Goal: Find specific page/section: Find specific page/section

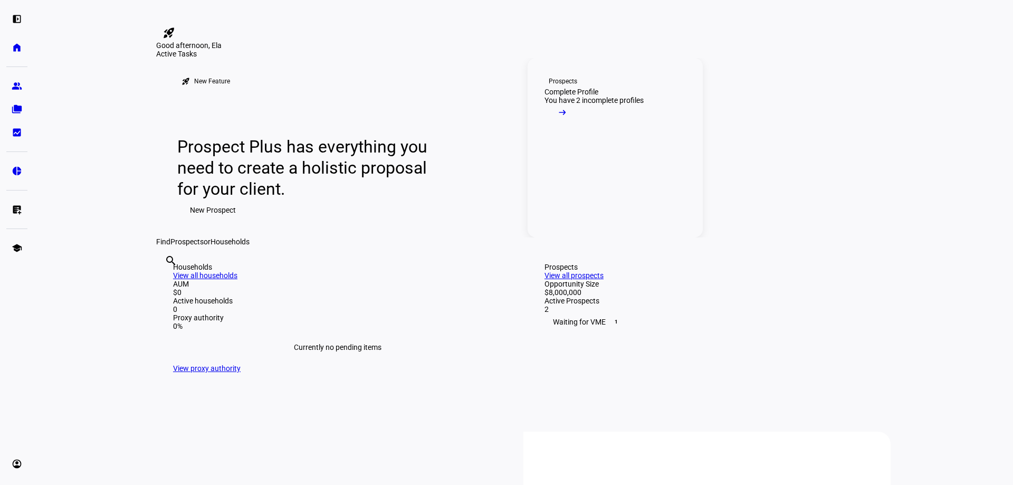
click at [568, 118] on mat-icon "arrow_right_alt" at bounding box center [562, 112] width 11 height 11
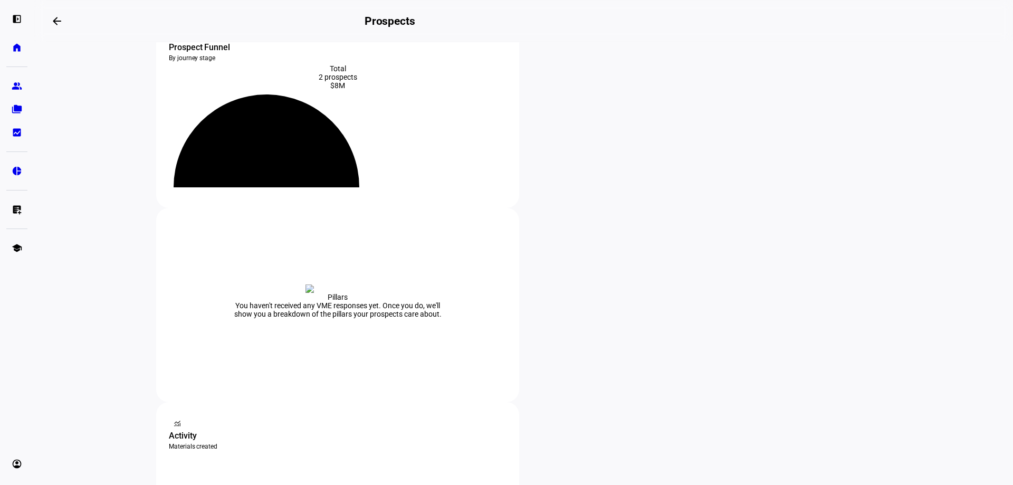
scroll to position [106, 0]
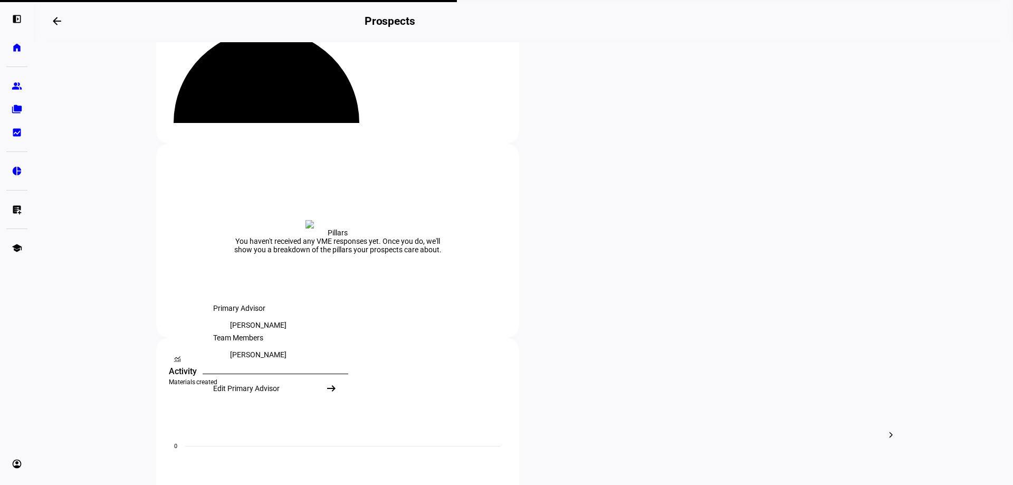
click at [99, 277] on eth-layout-page-content "steppers contact_support Prospect Funnel By journey stage What's this data? Tot…" at bounding box center [523, 263] width 979 height 443
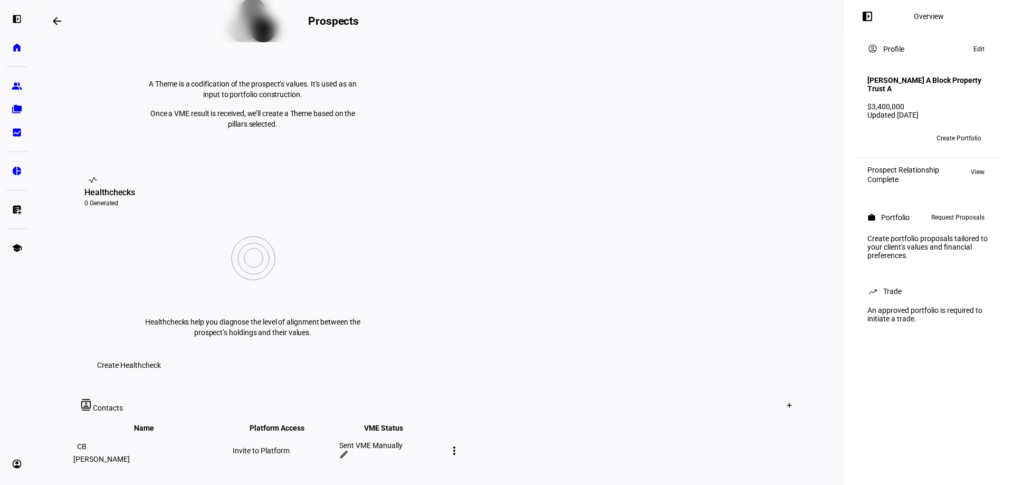
scroll to position [317, 0]
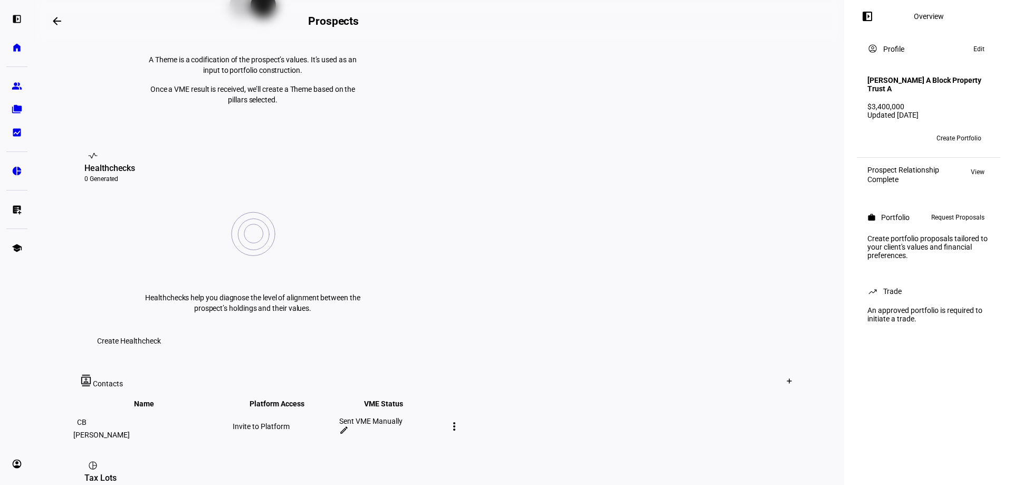
click at [349, 425] on mat-icon "edit" at bounding box center [343, 429] width 9 height 9
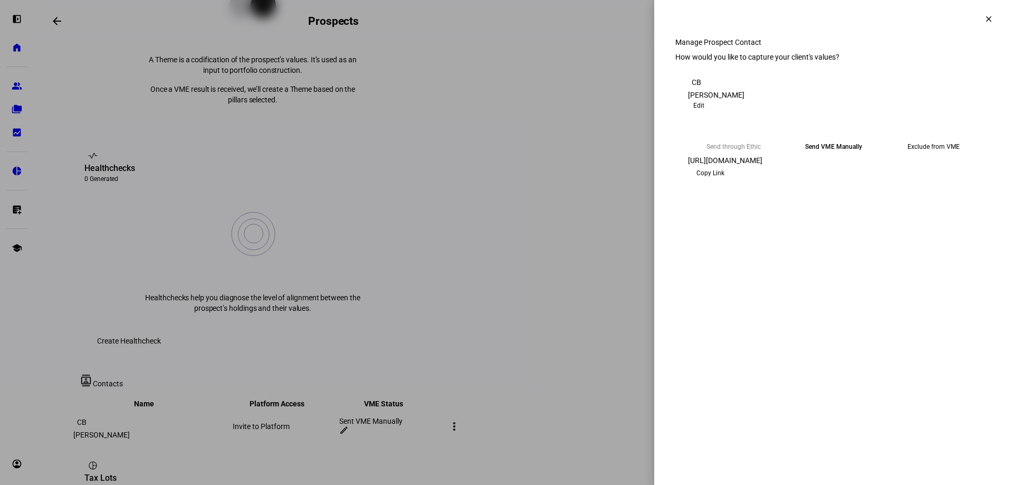
click at [725, 182] on span "Copy Link" at bounding box center [711, 173] width 28 height 17
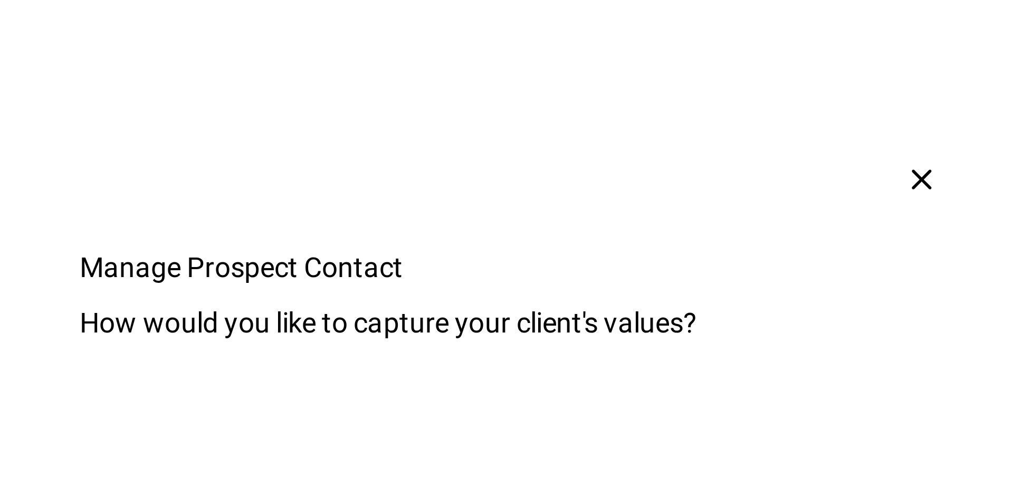
scroll to position [279, 0]
